Goal: Task Accomplishment & Management: Use online tool/utility

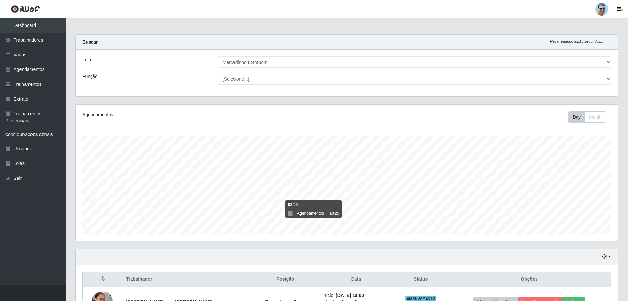
select select "175"
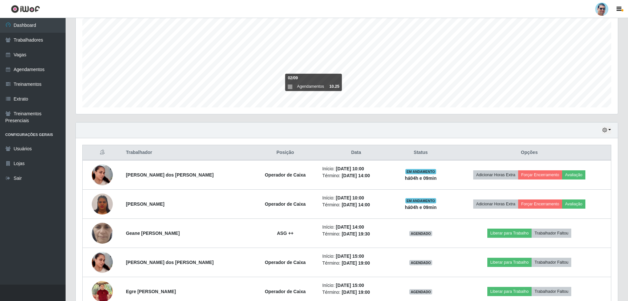
scroll to position [136, 542]
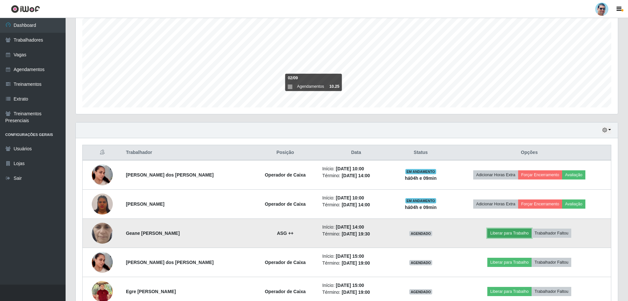
click at [493, 233] on button "Liberar para Trabalho" at bounding box center [509, 233] width 44 height 9
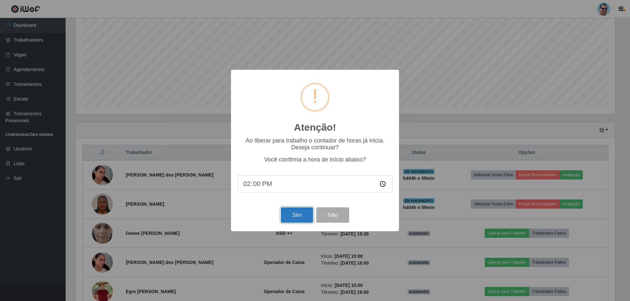
click at [304, 214] on button "Sim" at bounding box center [297, 215] width 32 height 15
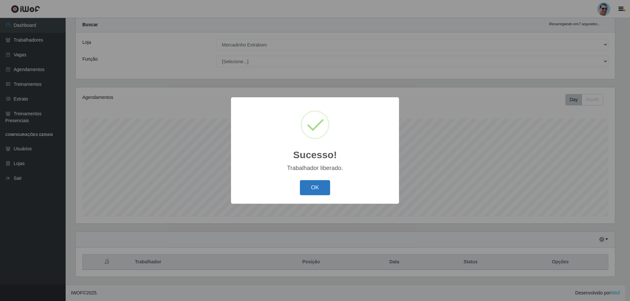
click at [307, 189] on button "OK" at bounding box center [315, 187] width 31 height 15
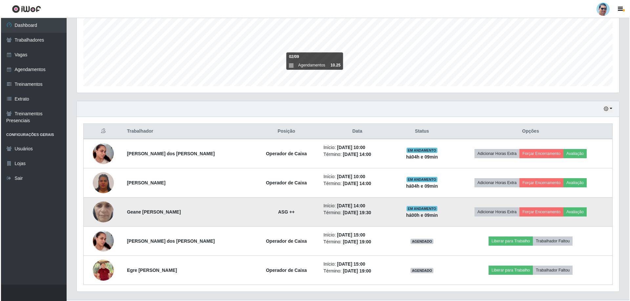
scroll to position [149, 0]
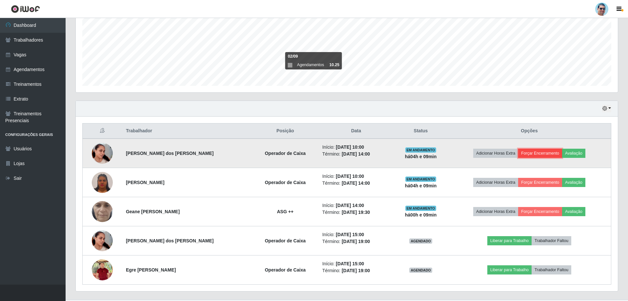
drag, startPoint x: 533, startPoint y: 155, endPoint x: 528, endPoint y: 154, distance: 5.1
click at [528, 154] on button "Forçar Encerramento" at bounding box center [540, 153] width 44 height 9
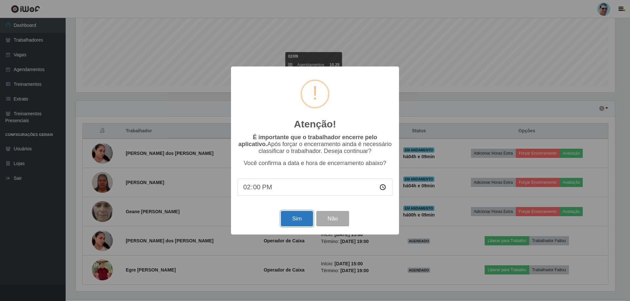
click at [299, 218] on button "Sim" at bounding box center [297, 218] width 32 height 15
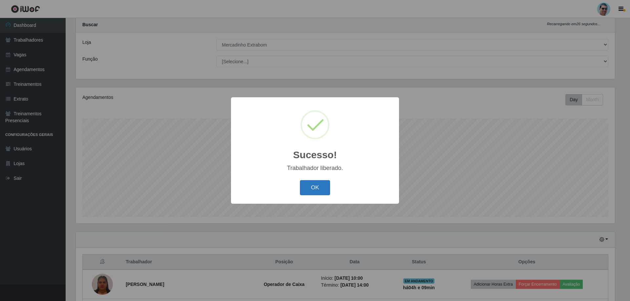
click at [306, 188] on button "OK" at bounding box center [315, 187] width 31 height 15
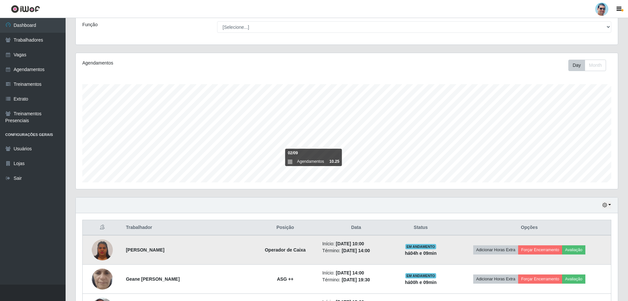
scroll to position [83, 0]
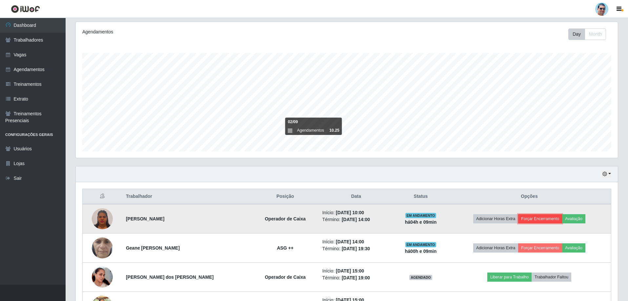
click at [528, 220] on button "Forçar Encerramento" at bounding box center [540, 219] width 44 height 9
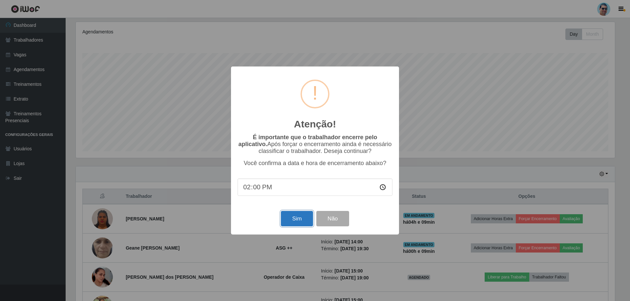
click at [290, 221] on button "Sim" at bounding box center [297, 218] width 32 height 15
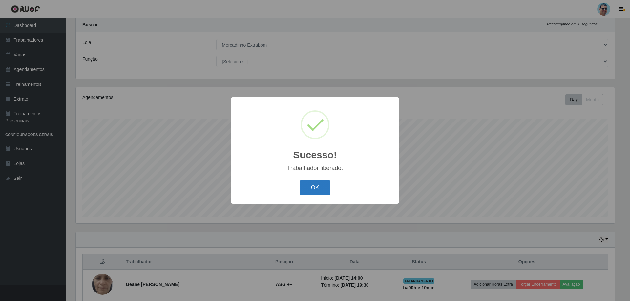
click at [305, 188] on button "OK" at bounding box center [315, 187] width 31 height 15
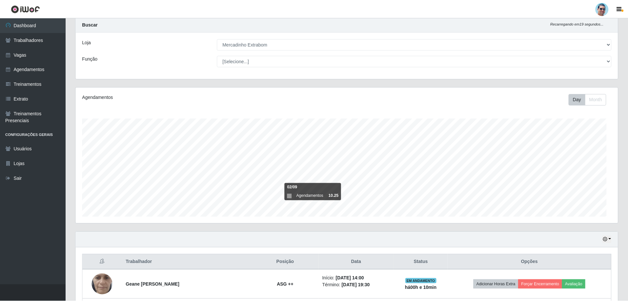
scroll to position [0, 0]
